Goal: Navigation & Orientation: Understand site structure

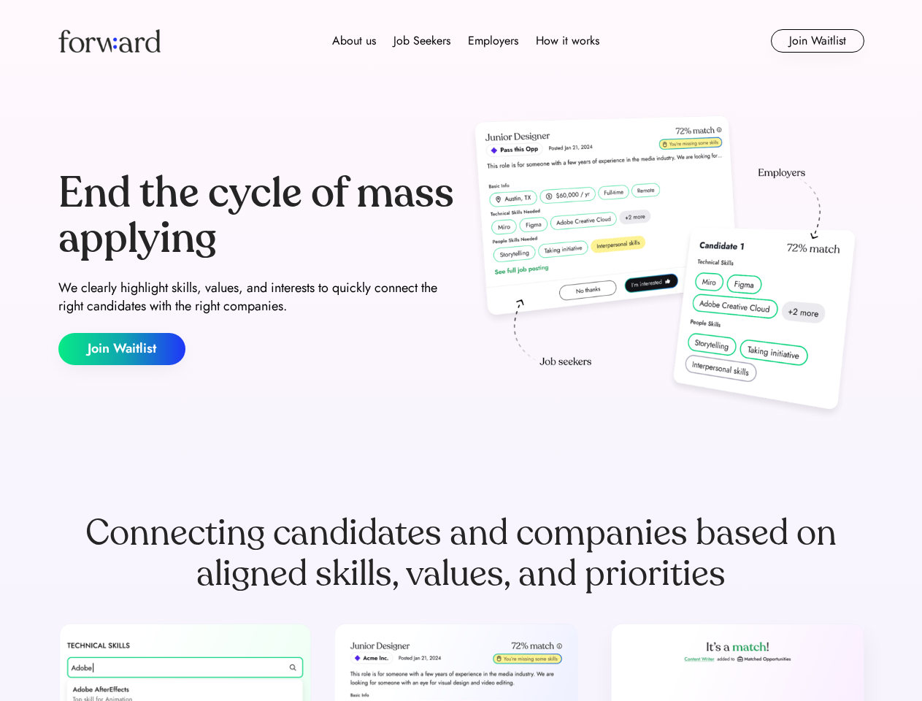
click at [461, 350] on div "End the cycle of mass applying We clearly highlight skills, values, and interes…" at bounding box center [461, 268] width 806 height 314
click at [461, 41] on div "About us Job Seekers Employers How it works" at bounding box center [465, 41] width 575 height 18
click at [110, 41] on img at bounding box center [109, 40] width 102 height 23
click at [466, 41] on div "About us Job Seekers Employers How it works" at bounding box center [465, 41] width 575 height 18
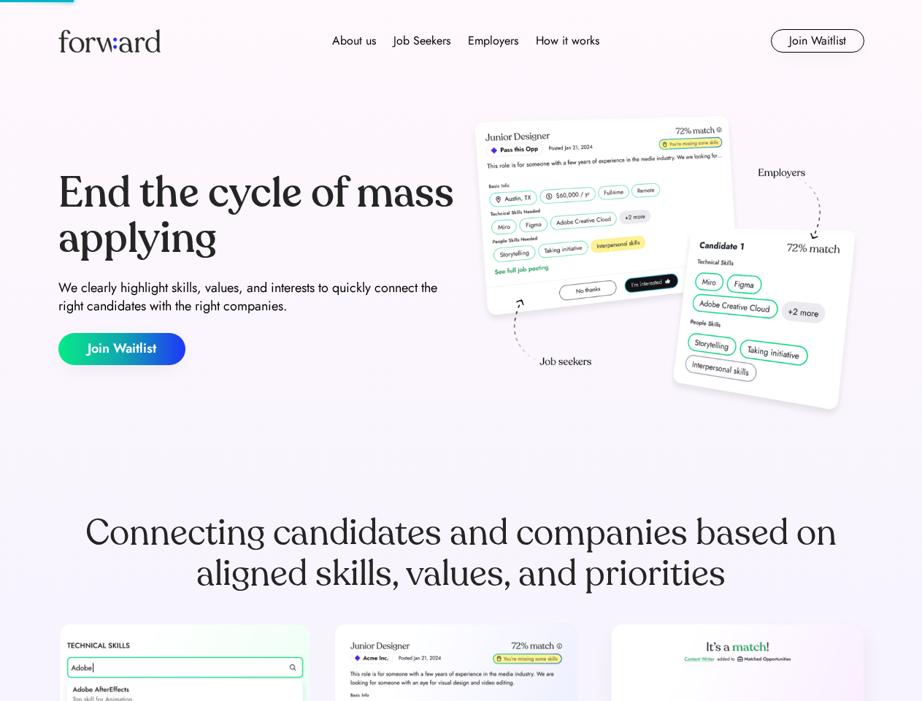
click at [354, 41] on div "About us" at bounding box center [354, 41] width 44 height 18
click at [422, 41] on div "Job Seekers" at bounding box center [422, 41] width 57 height 18
click at [493, 41] on div "Employers" at bounding box center [493, 41] width 50 height 18
click at [567, 41] on div "How it works" at bounding box center [568, 41] width 64 height 18
click at [817, 41] on button "Join Waitlist" at bounding box center [817, 40] width 93 height 23
